Goal: Navigation & Orientation: Find specific page/section

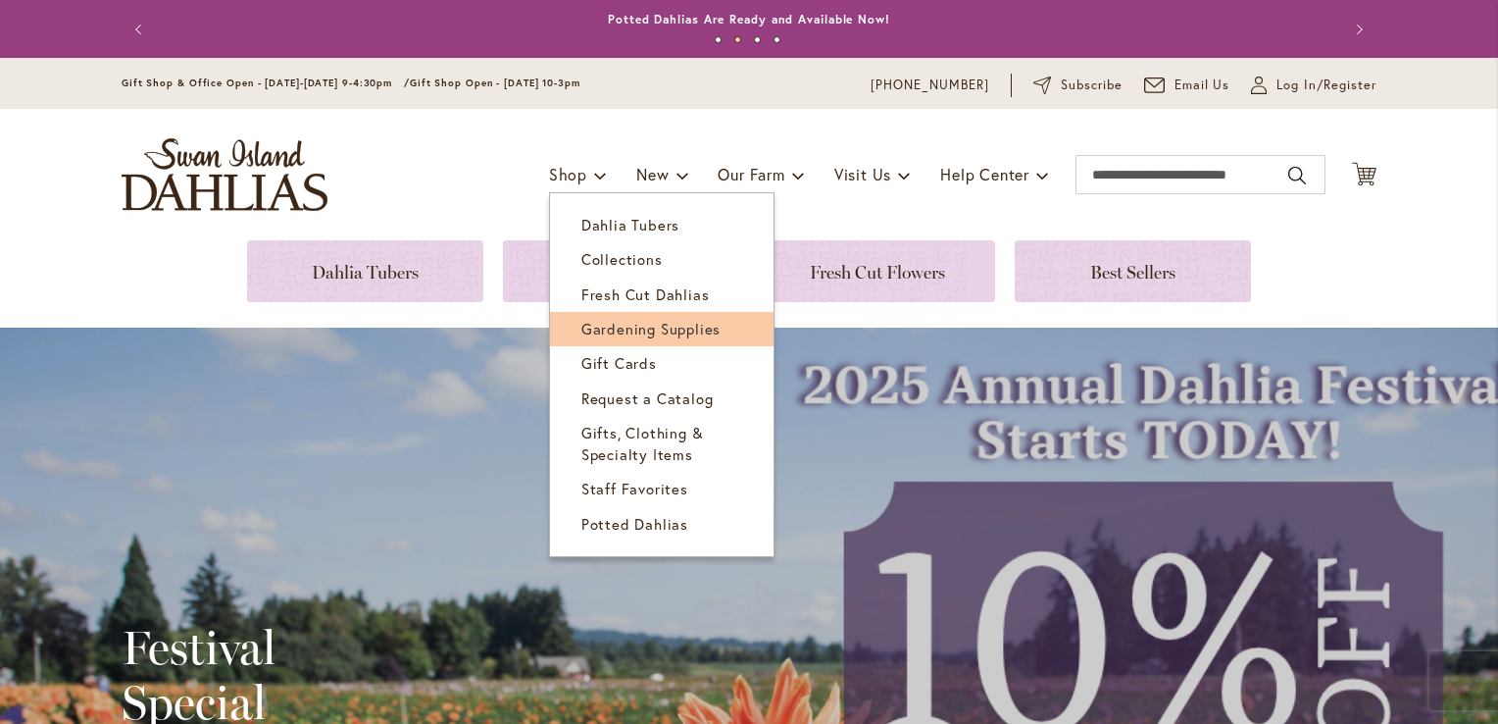
click at [622, 327] on span "Gardening Supplies" at bounding box center [650, 329] width 139 height 20
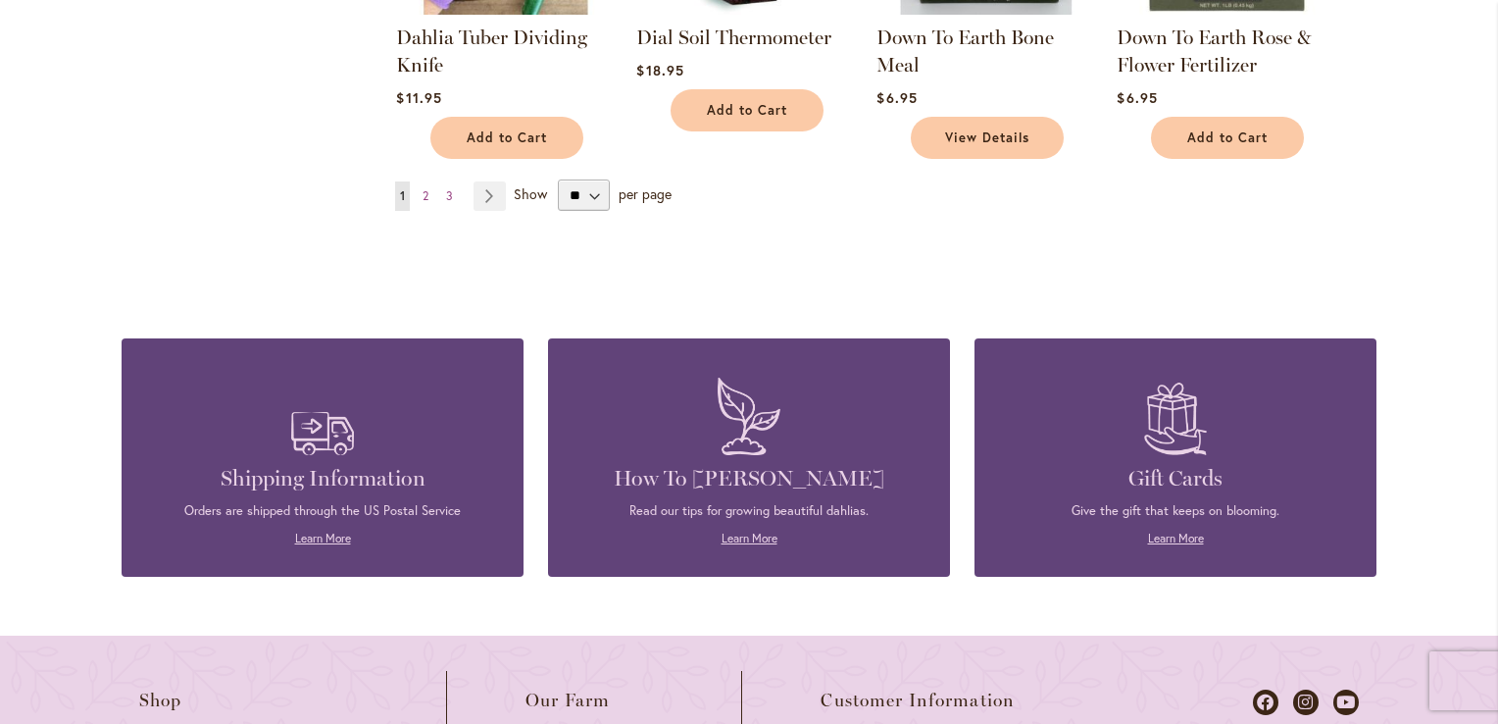
scroll to position [1729, 0]
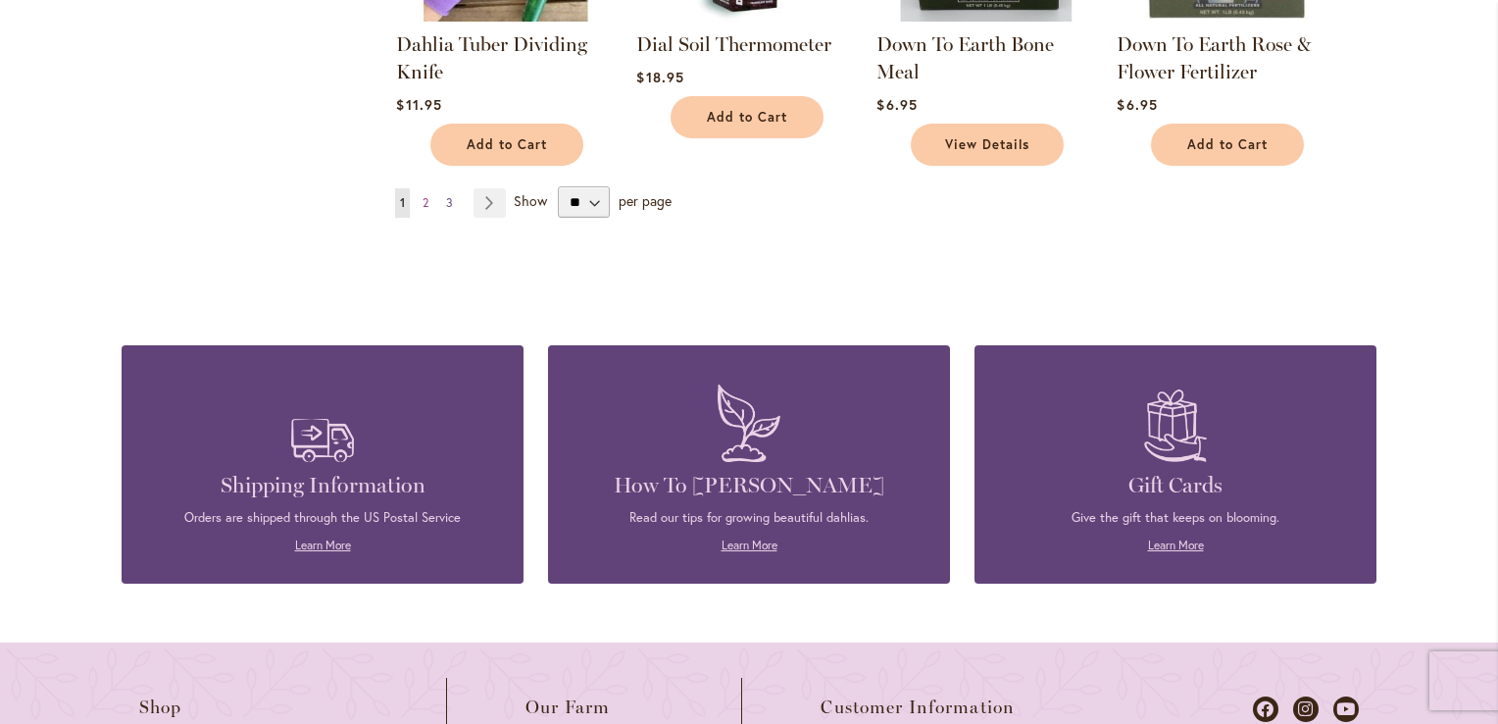
click at [443, 188] on link "Page 3" at bounding box center [449, 202] width 17 height 29
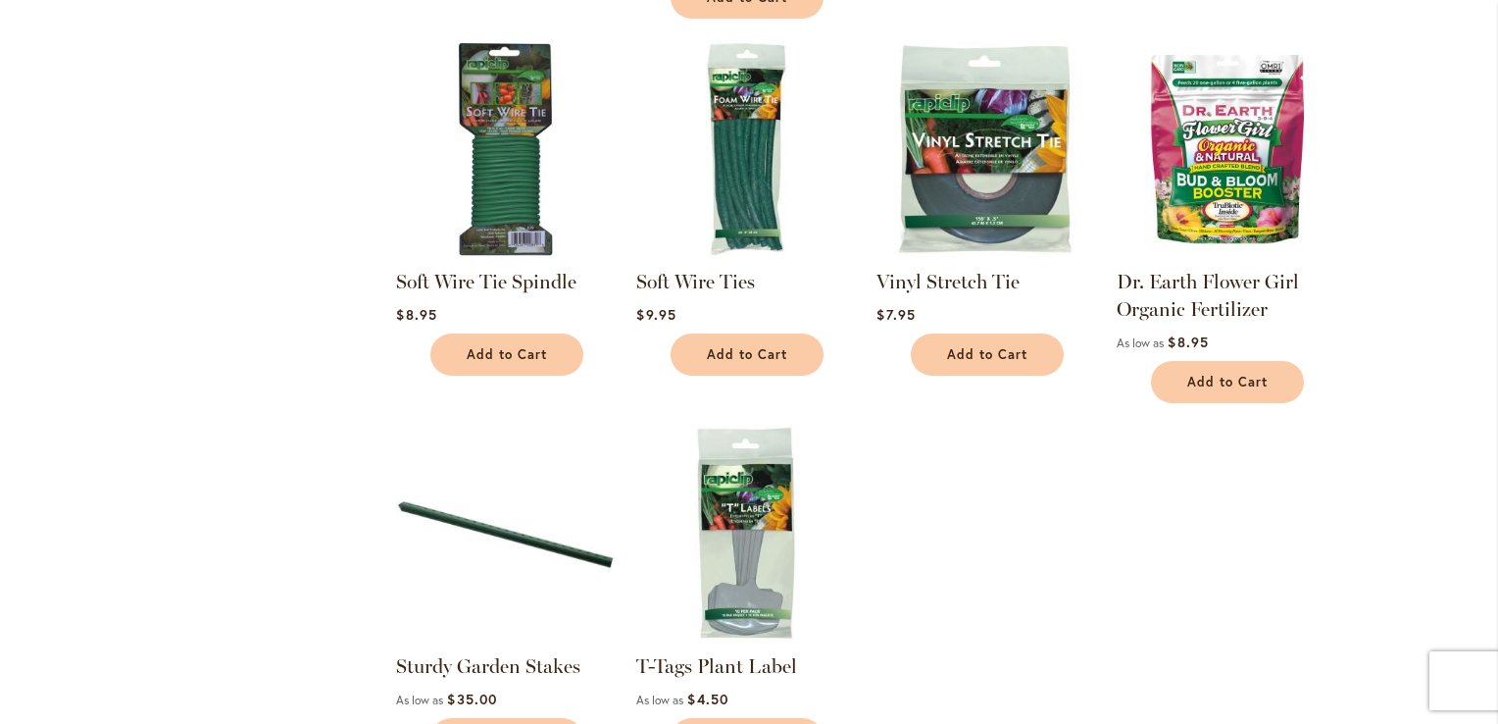
scroll to position [867, 0]
